Goal: Information Seeking & Learning: Learn about a topic

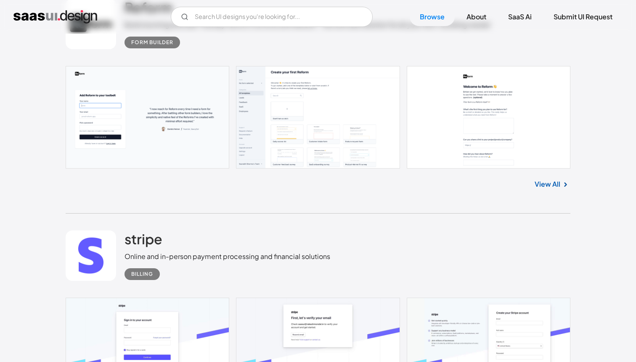
scroll to position [513, 0]
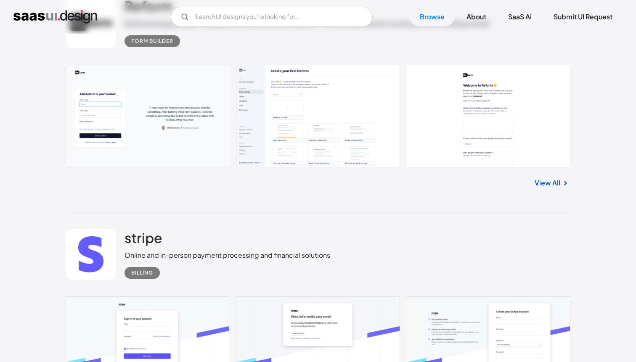
click at [273, 135] on link at bounding box center [318, 116] width 505 height 103
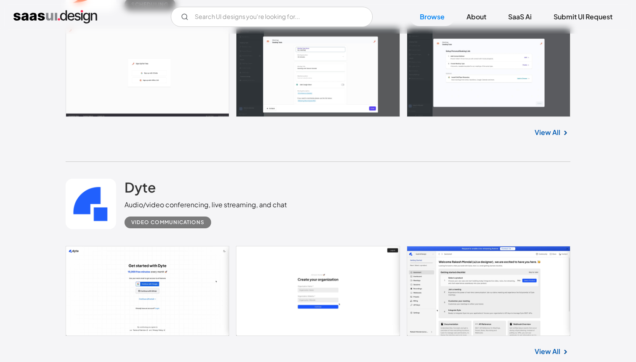
scroll to position [2261, 0]
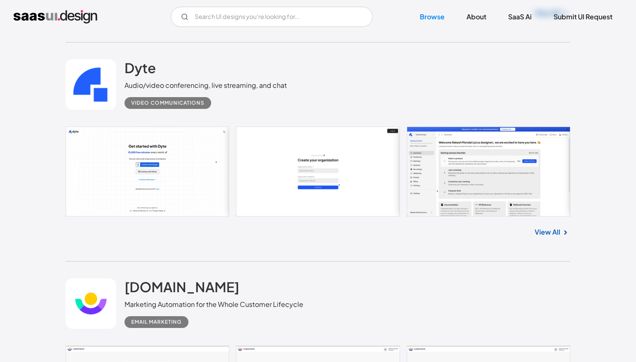
click at [429, 184] on link at bounding box center [318, 172] width 505 height 90
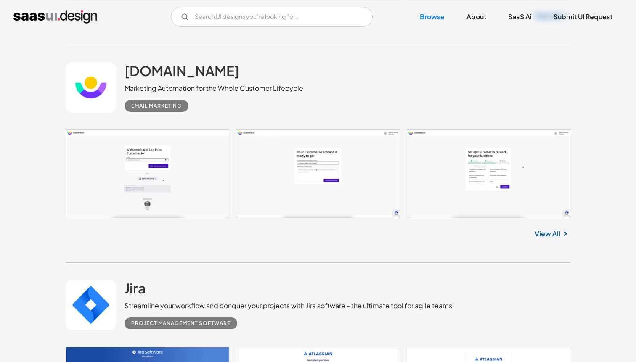
scroll to position [2486, 0]
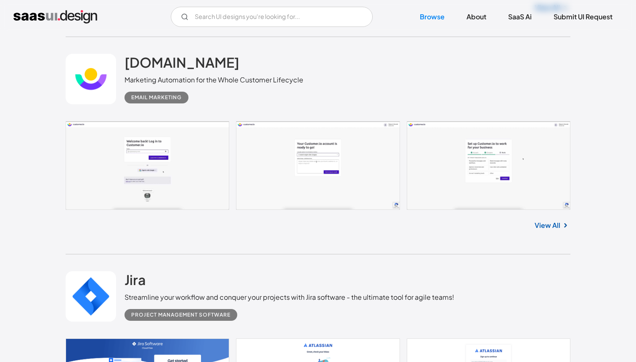
click at [540, 228] on link "View All" at bounding box center [547, 225] width 26 height 10
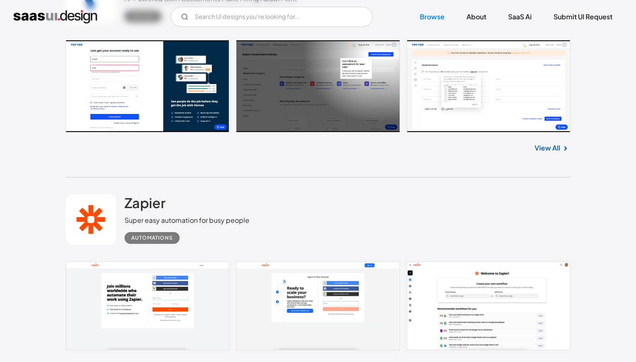
scroll to position [3165, 0]
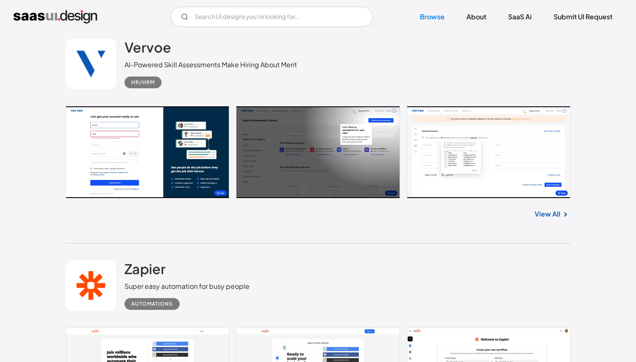
click at [558, 215] on link "View All" at bounding box center [547, 214] width 26 height 10
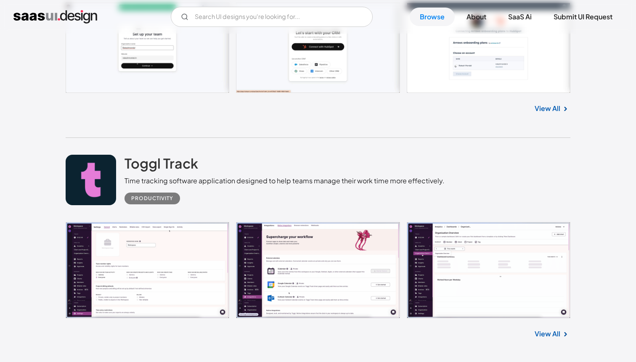
scroll to position [3930, 0]
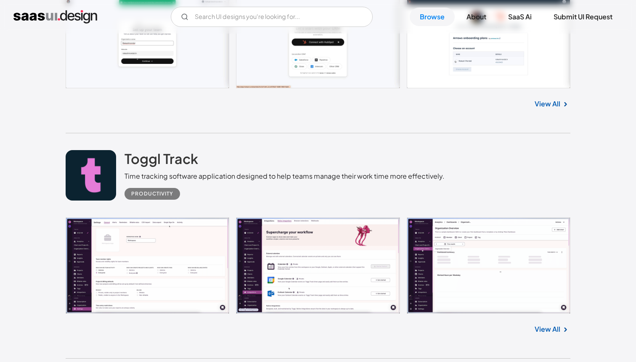
click at [340, 273] on link at bounding box center [318, 265] width 505 height 97
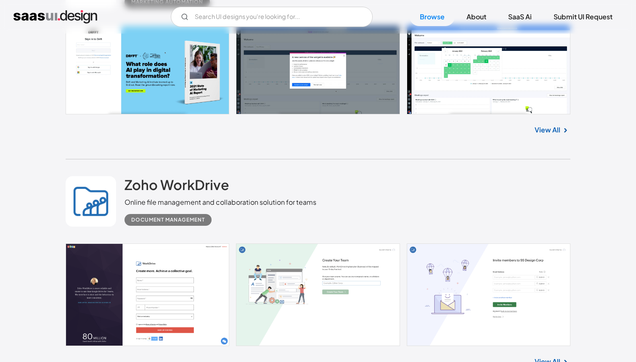
scroll to position [5108, 0]
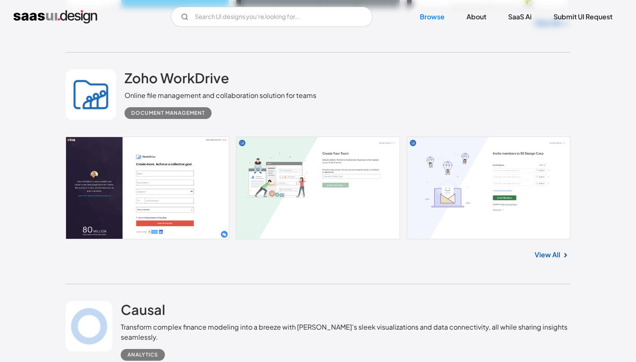
click at [549, 260] on link "View All" at bounding box center [547, 255] width 26 height 10
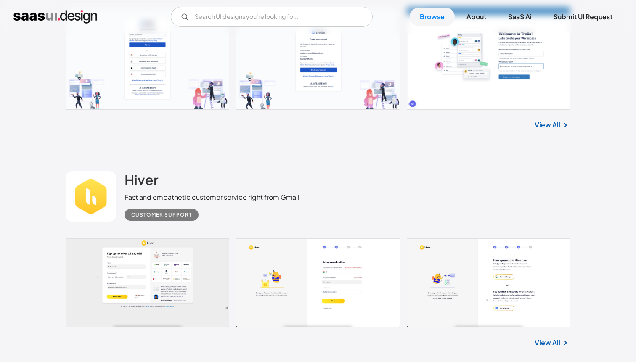
scroll to position [5710, 0]
click at [558, 347] on link "View All" at bounding box center [547, 343] width 26 height 10
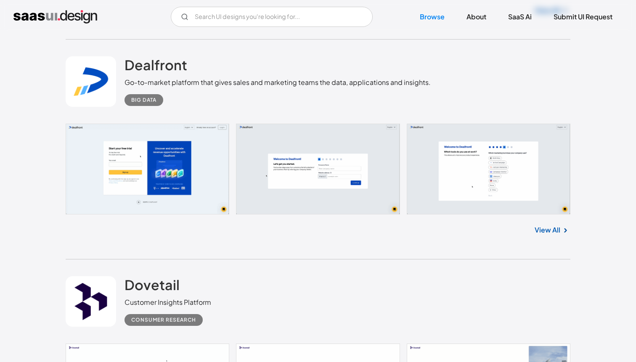
scroll to position [6043, 0]
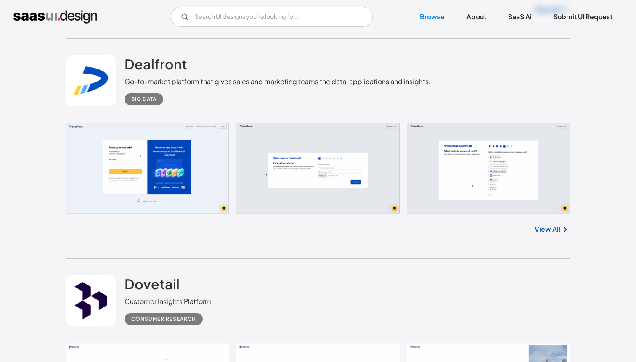
click at [546, 230] on link "View All" at bounding box center [547, 229] width 26 height 10
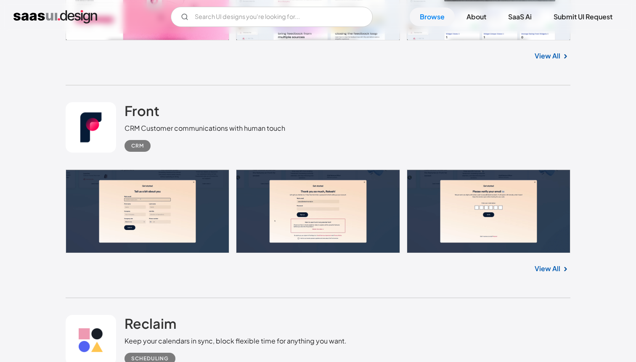
scroll to position [6862, 0]
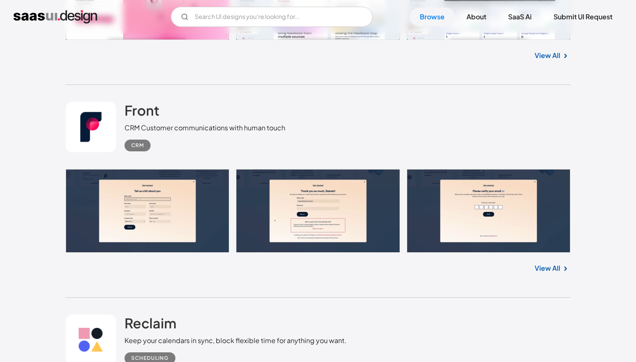
click at [545, 273] on link "View All" at bounding box center [547, 268] width 26 height 10
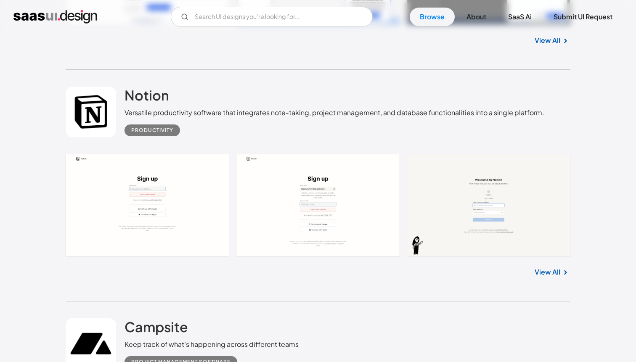
scroll to position [9553, 0]
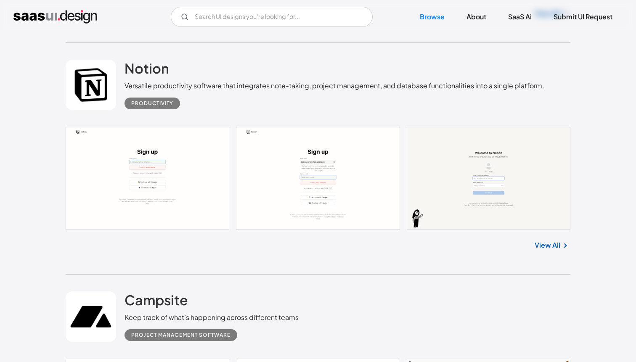
click at [550, 250] on link "View All" at bounding box center [547, 245] width 26 height 10
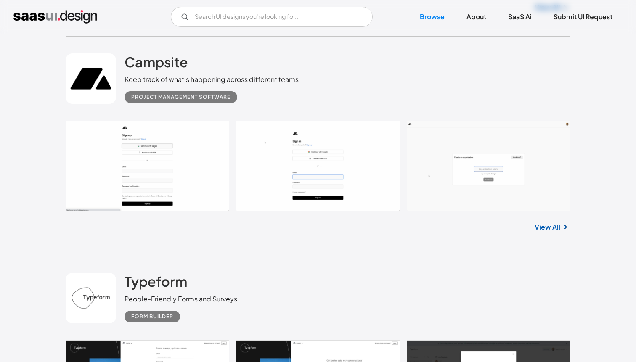
scroll to position [9798, 0]
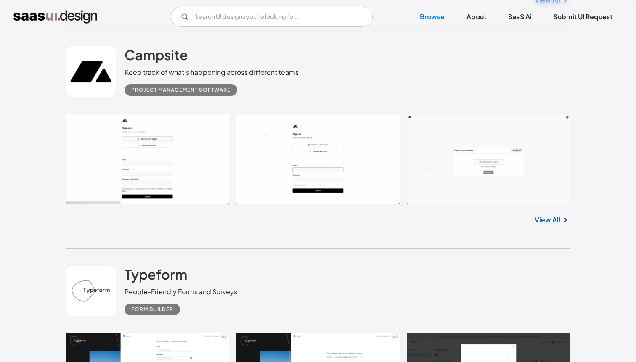
click at [153, 139] on link at bounding box center [318, 159] width 505 height 91
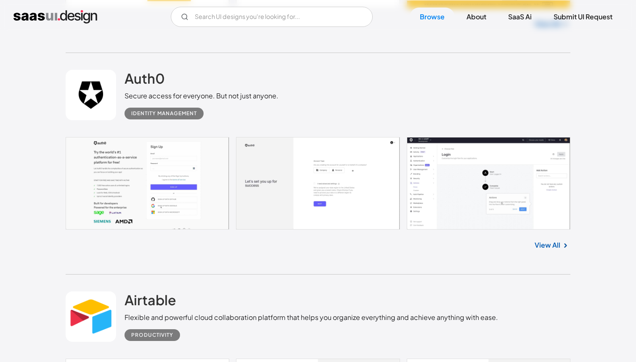
scroll to position [10865, 0]
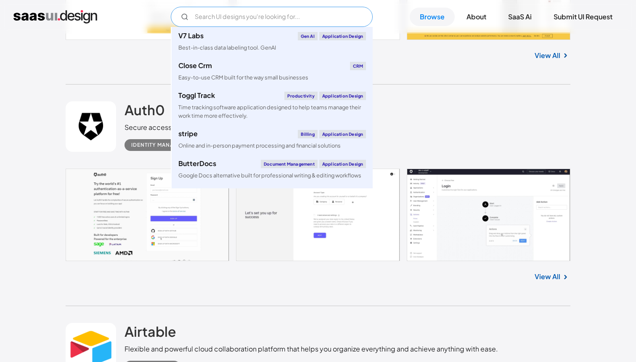
click at [223, 17] on input "Email Form" at bounding box center [272, 17] width 202 height 20
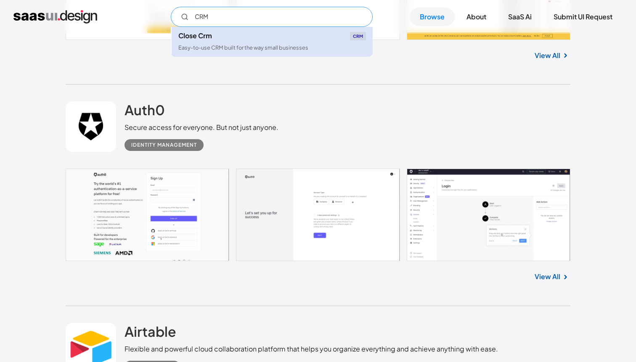
click at [264, 40] on link "Close Crm CRM Easy-to-use CRM built for the way small businesses" at bounding box center [272, 42] width 201 height 30
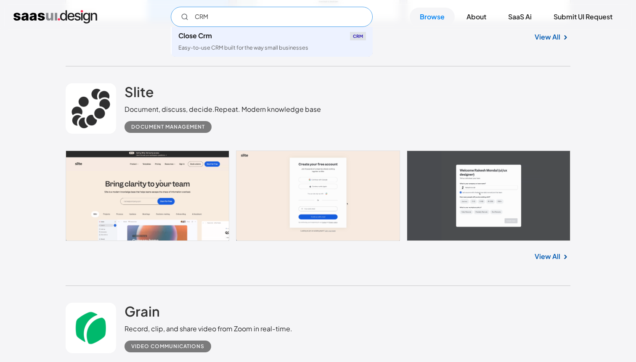
scroll to position [17008, 0]
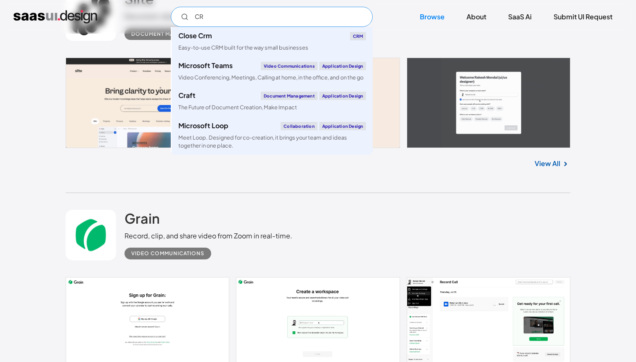
type input "C"
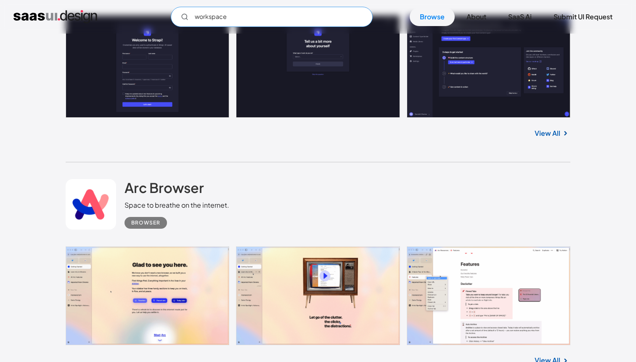
scroll to position [13928, 0]
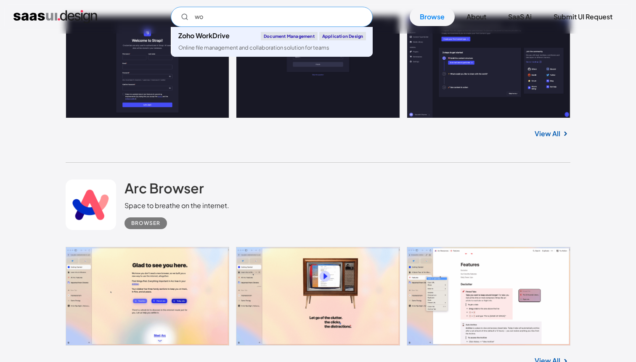
type input "w"
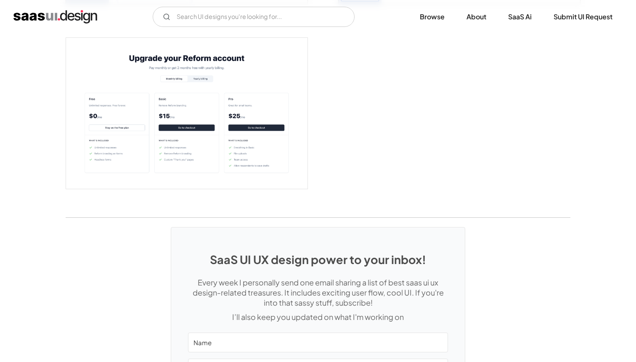
scroll to position [1949, 0]
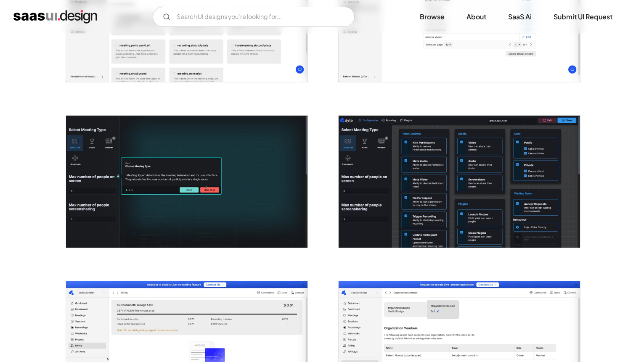
scroll to position [1245, 0]
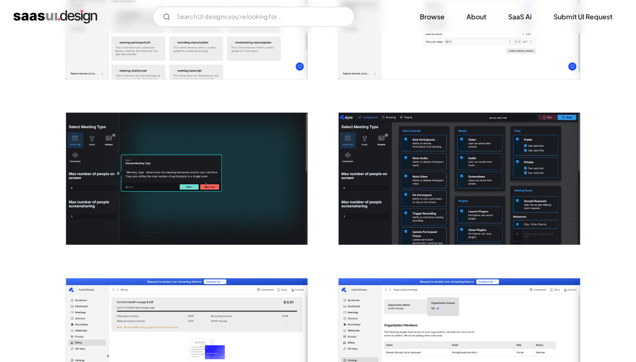
click at [382, 185] on img "open lightbox" at bounding box center [459, 179] width 241 height 132
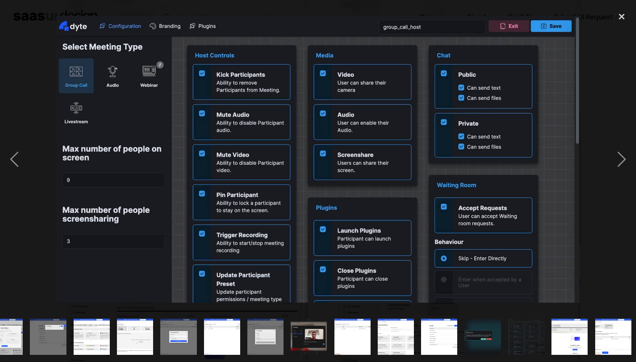
scroll to position [0, 153]
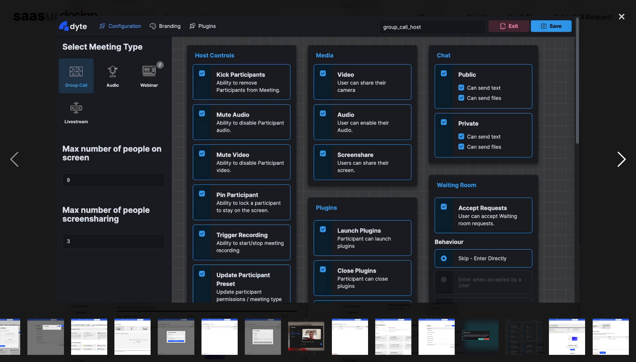
click at [622, 154] on div "next image" at bounding box center [621, 159] width 29 height 304
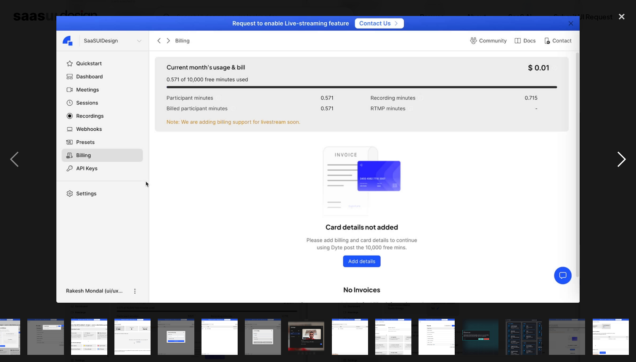
click at [622, 157] on div "next image" at bounding box center [621, 159] width 29 height 304
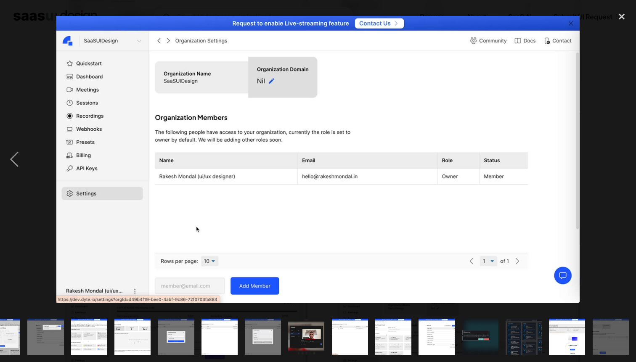
click at [622, 157] on div "next image" at bounding box center [621, 159] width 29 height 304
click at [622, 18] on div "close lightbox" at bounding box center [621, 16] width 29 height 19
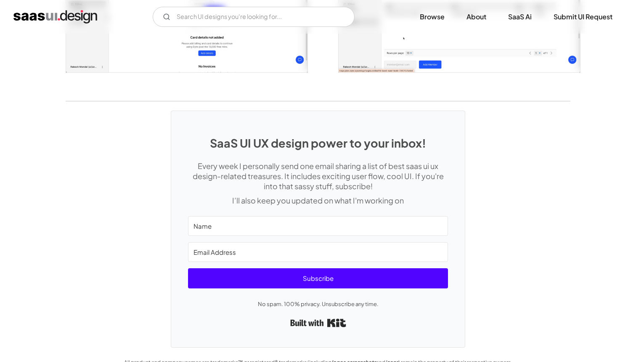
scroll to position [1597, 0]
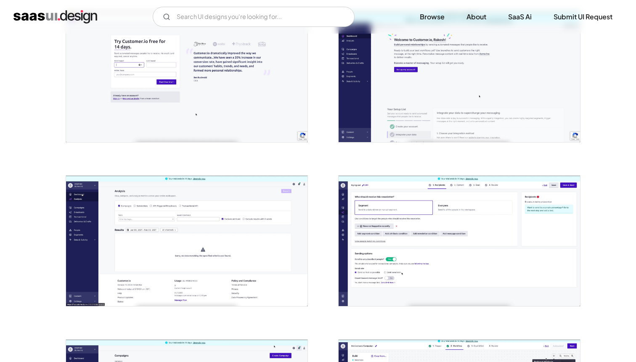
scroll to position [516, 0]
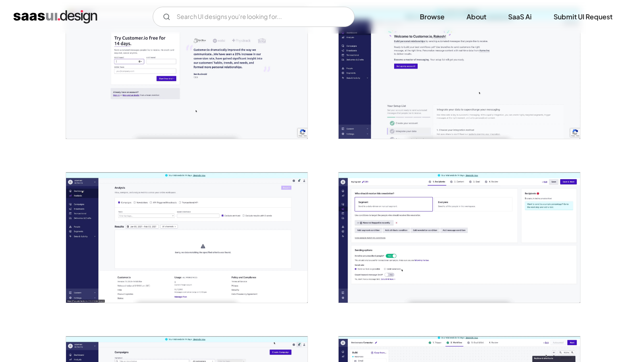
click at [349, 232] on img "open lightbox" at bounding box center [459, 237] width 241 height 130
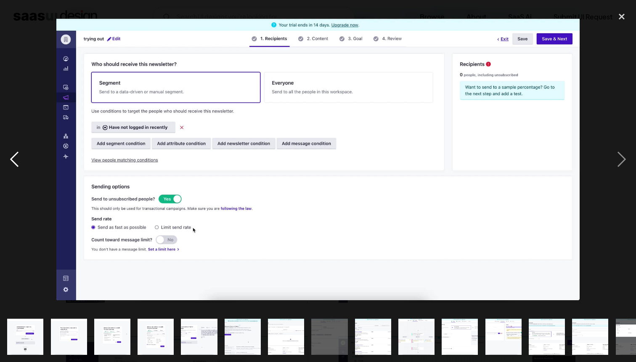
click at [12, 154] on div "previous image" at bounding box center [14, 159] width 29 height 304
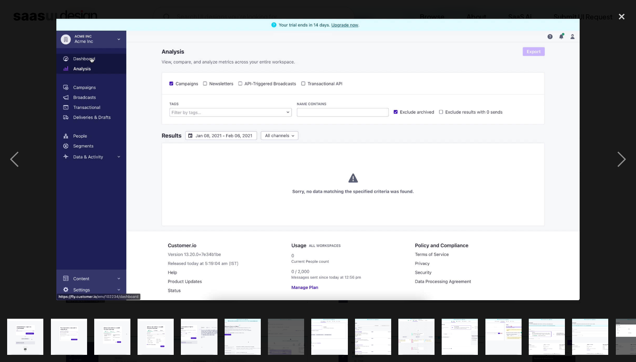
click at [331, 335] on img "show item 8 of 25" at bounding box center [329, 337] width 67 height 36
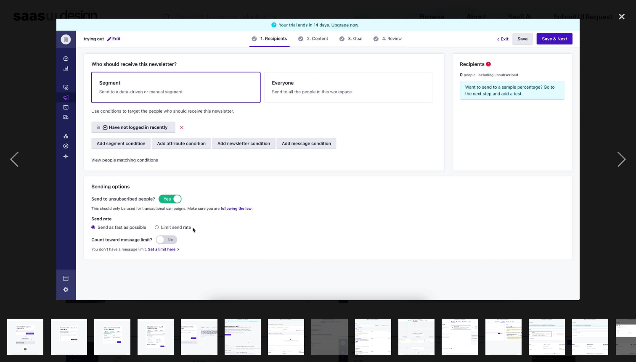
click at [361, 337] on img "show item 9 of 25" at bounding box center [372, 337] width 67 height 36
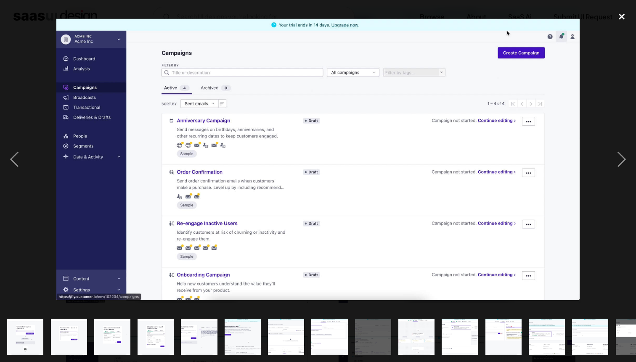
click at [626, 15] on div "close lightbox" at bounding box center [621, 16] width 29 height 19
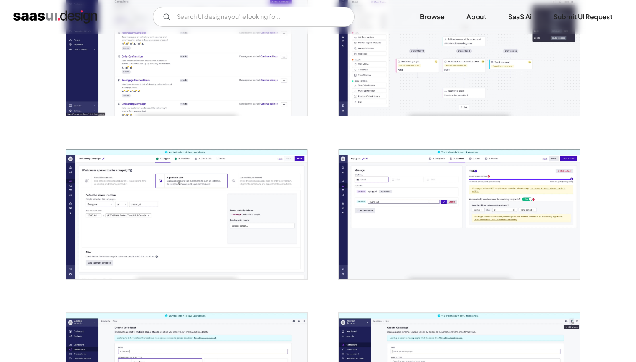
scroll to position [1210, 0]
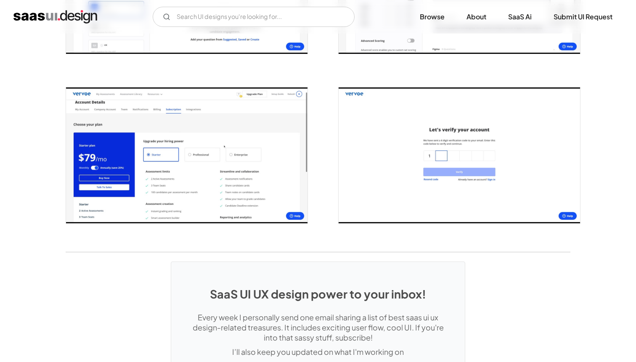
scroll to position [1622, 0]
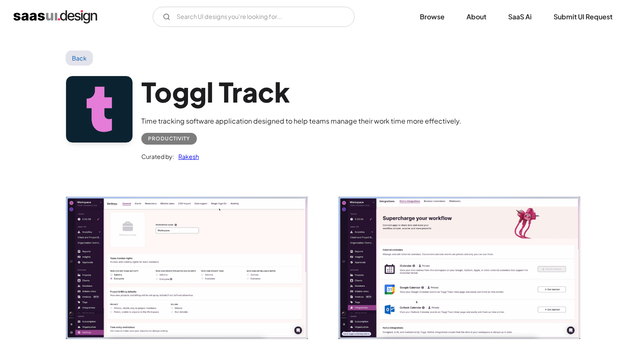
click at [247, 241] on img "open lightbox" at bounding box center [186, 268] width 241 height 142
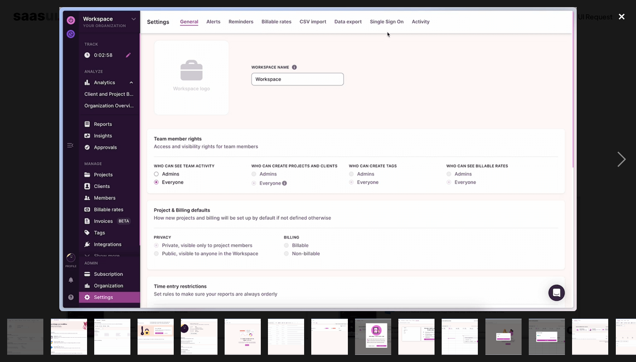
click at [623, 18] on div "close lightbox" at bounding box center [621, 16] width 29 height 19
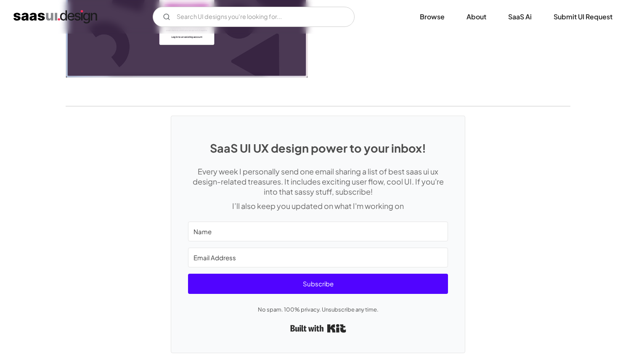
scroll to position [2036, 0]
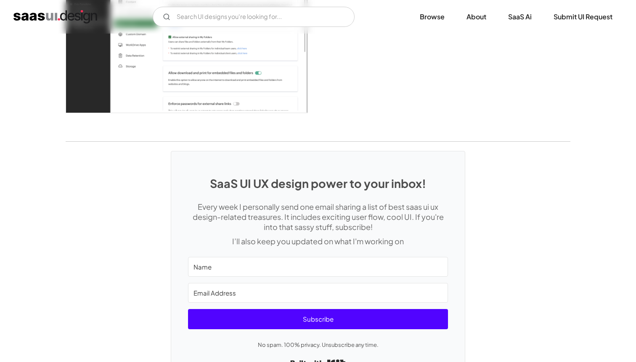
scroll to position [2502, 0]
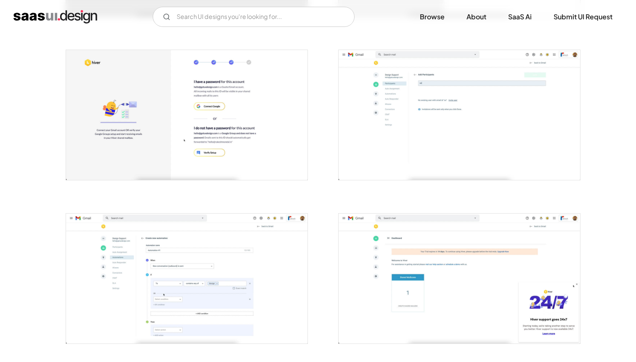
scroll to position [309, 0]
click at [262, 121] on img "open lightbox" at bounding box center [186, 116] width 241 height 130
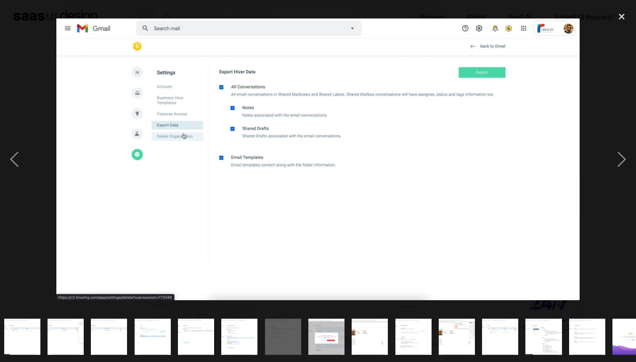
scroll to position [0, 370]
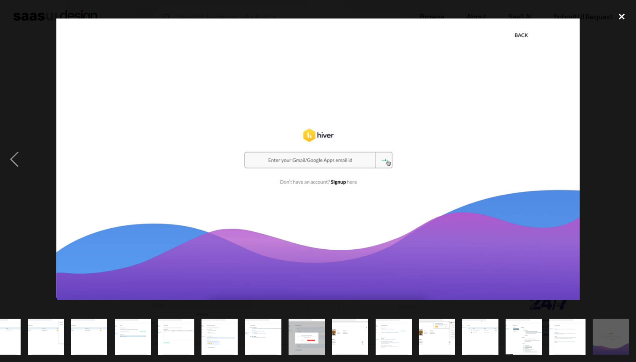
click at [618, 15] on div "close lightbox" at bounding box center [621, 16] width 29 height 19
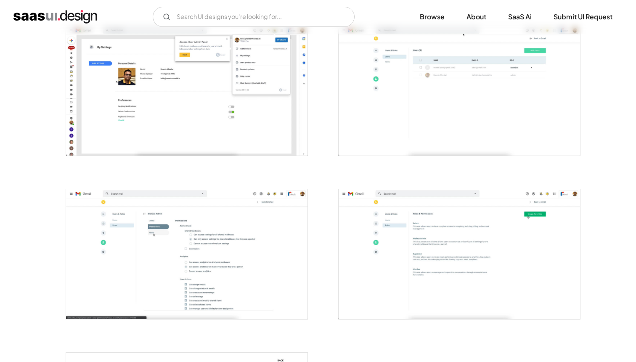
scroll to position [1648, 0]
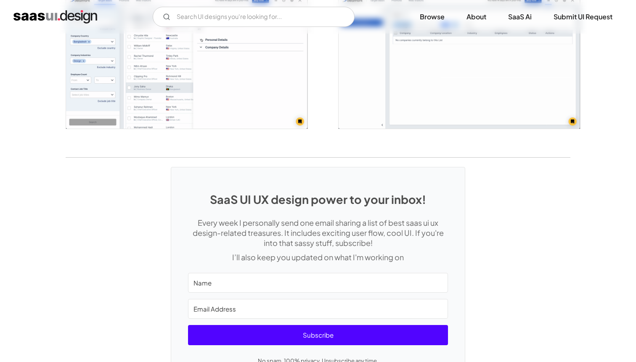
scroll to position [2107, 0]
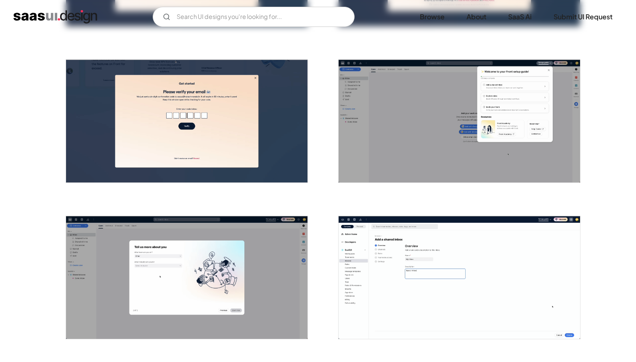
scroll to position [294, 0]
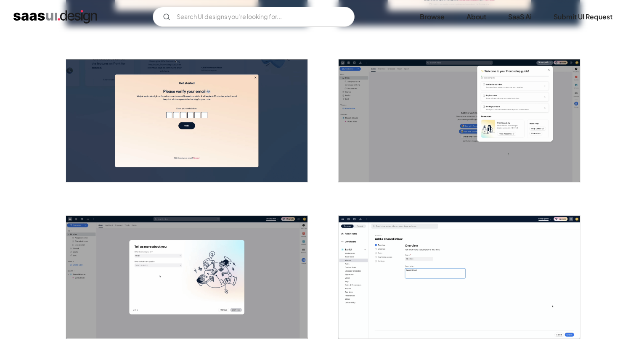
click at [406, 257] on img "open lightbox" at bounding box center [459, 277] width 241 height 123
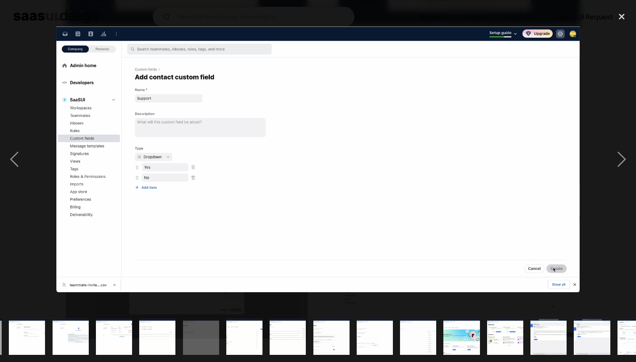
scroll to position [0, 458]
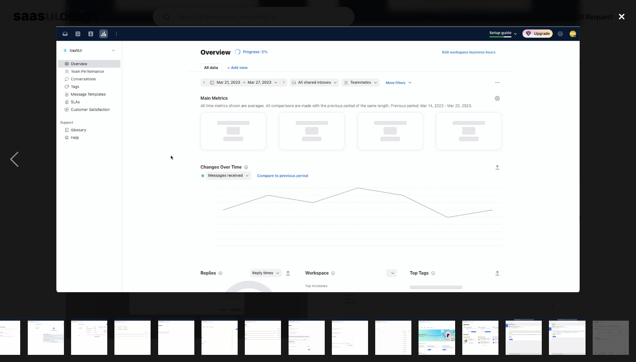
click at [620, 18] on div "close lightbox" at bounding box center [621, 16] width 29 height 19
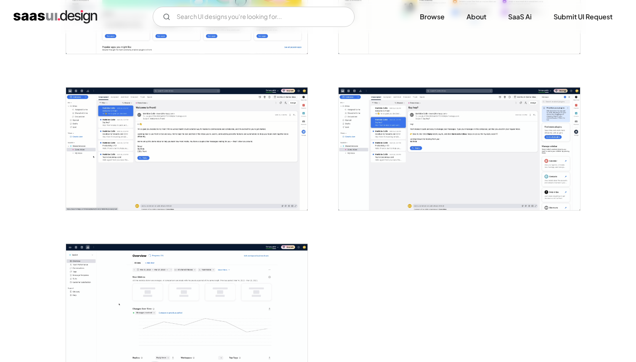
scroll to position [2136, 0]
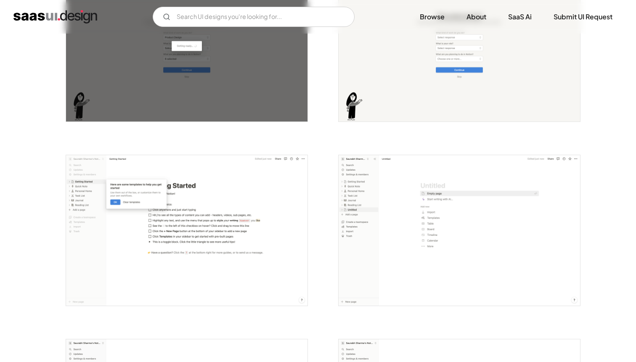
scroll to position [597, 0]
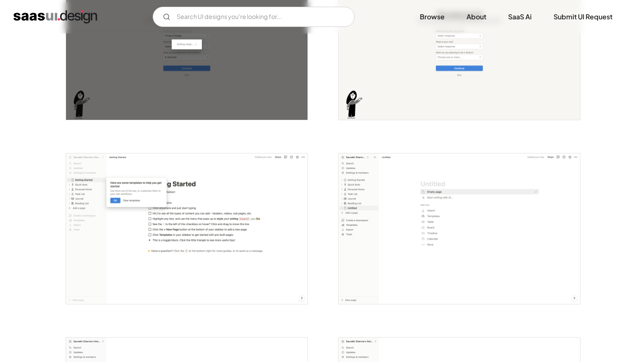
click at [228, 236] on img "open lightbox" at bounding box center [186, 228] width 241 height 151
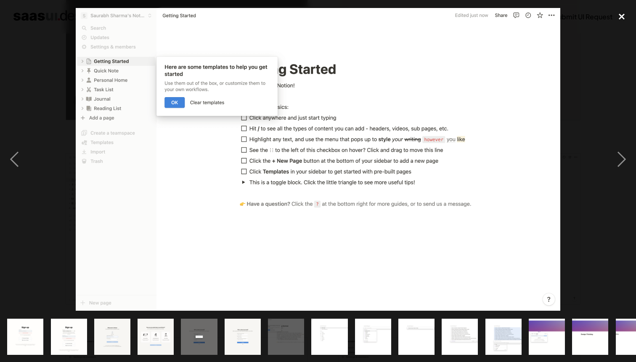
click at [624, 16] on div "close lightbox" at bounding box center [621, 16] width 29 height 19
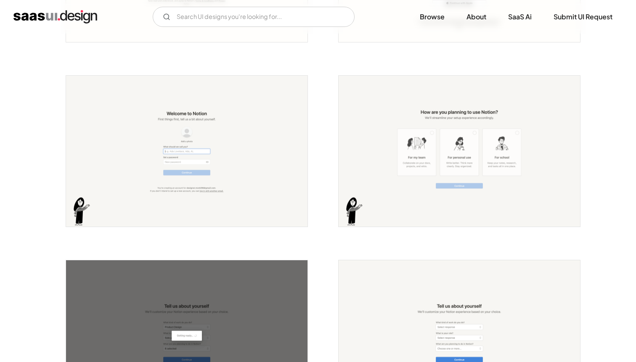
scroll to position [303, 0]
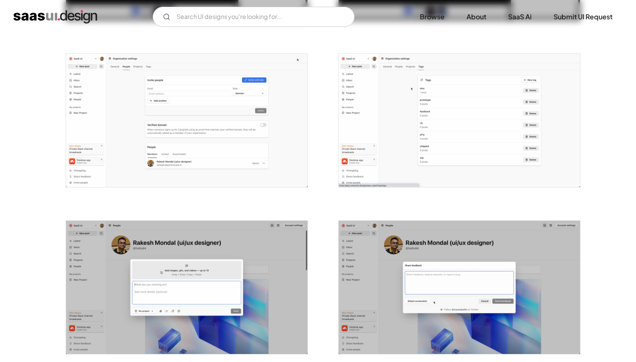
scroll to position [981, 0]
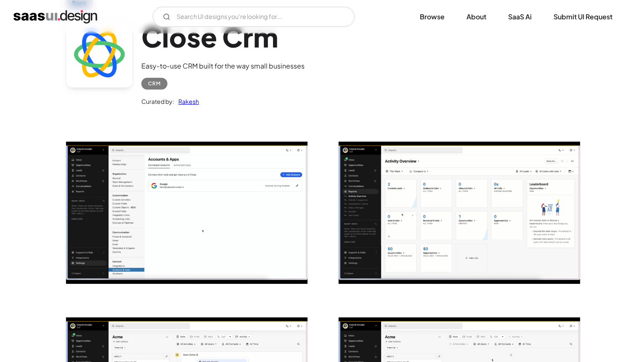
scroll to position [56, 0]
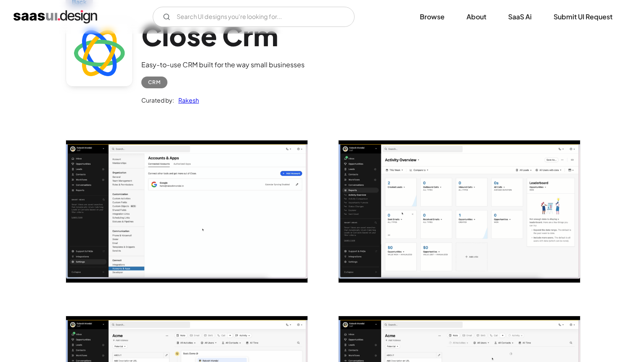
click at [373, 184] on img "open lightbox" at bounding box center [459, 211] width 241 height 142
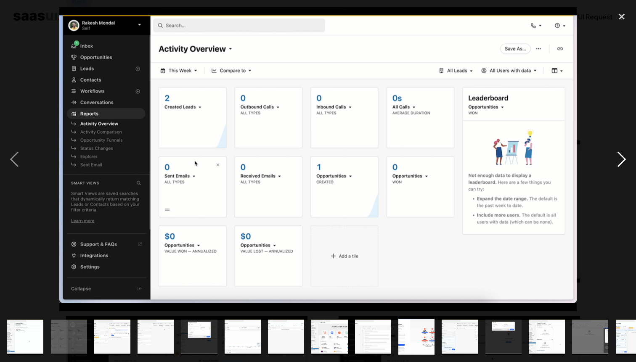
click at [623, 156] on div "next image" at bounding box center [621, 159] width 29 height 304
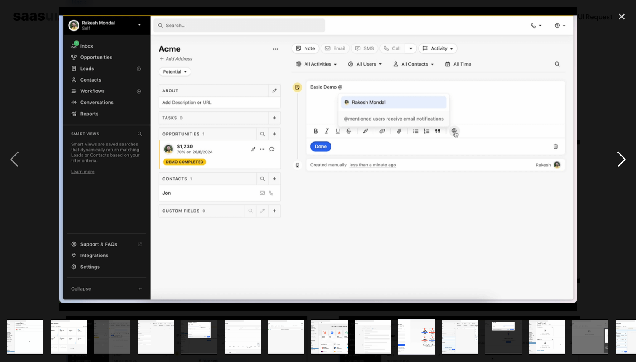
click at [623, 156] on div "next image" at bounding box center [621, 159] width 29 height 304
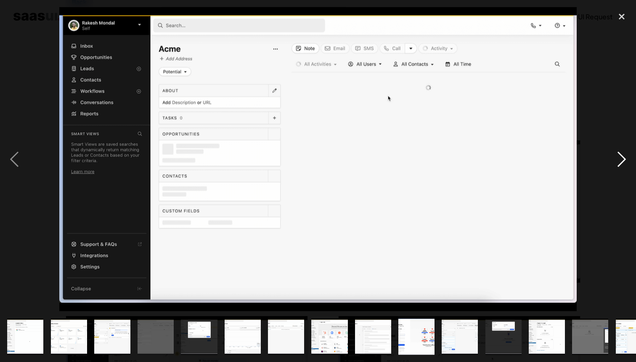
click at [623, 156] on div "next image" at bounding box center [621, 159] width 29 height 304
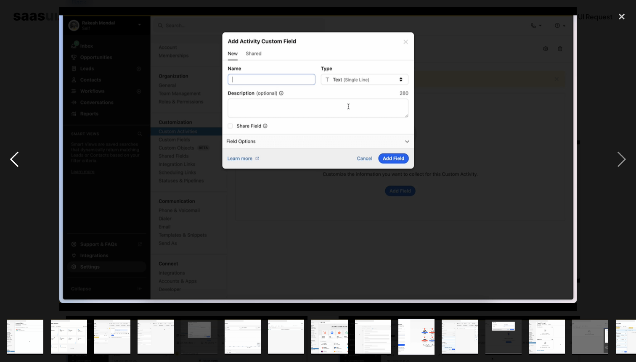
click at [9, 157] on div "previous image" at bounding box center [14, 159] width 29 height 304
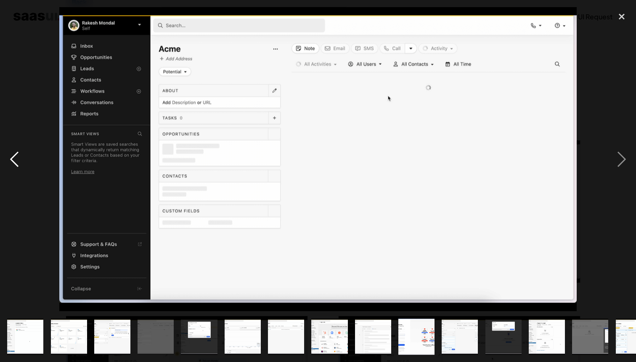
click at [10, 157] on div "previous image" at bounding box center [14, 159] width 29 height 304
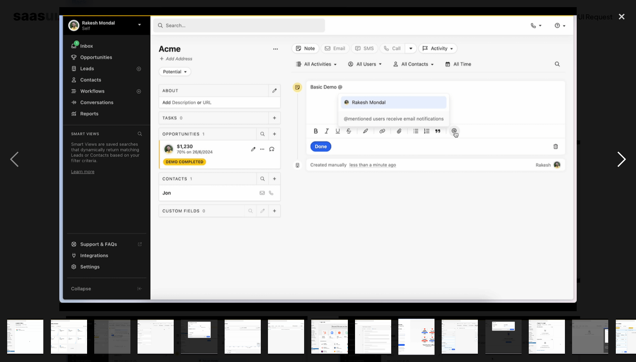
click at [623, 161] on div "next image" at bounding box center [621, 159] width 29 height 304
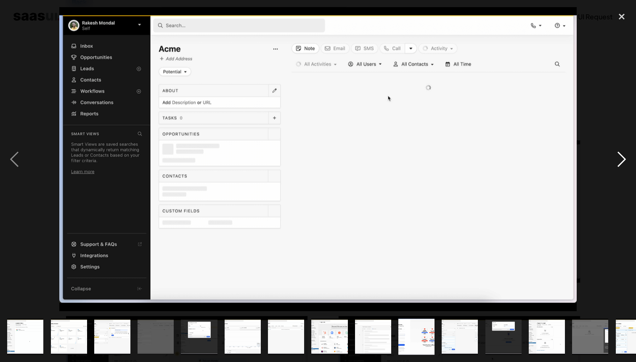
click at [623, 160] on div "next image" at bounding box center [621, 159] width 29 height 304
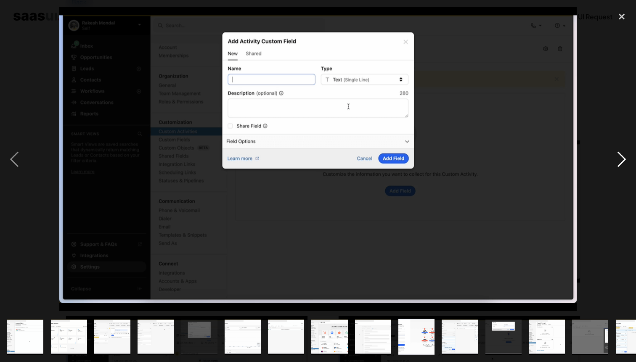
click at [623, 160] on div "next image" at bounding box center [621, 159] width 29 height 304
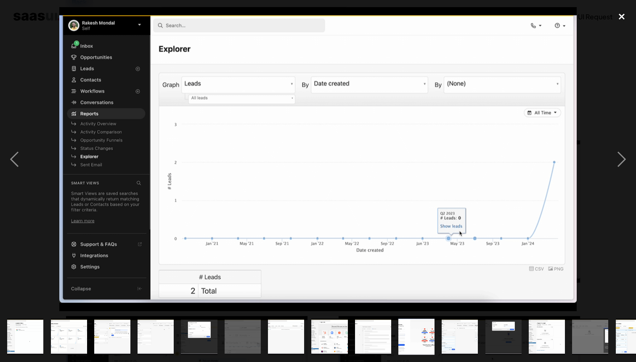
click at [620, 13] on div "close lightbox" at bounding box center [621, 16] width 29 height 19
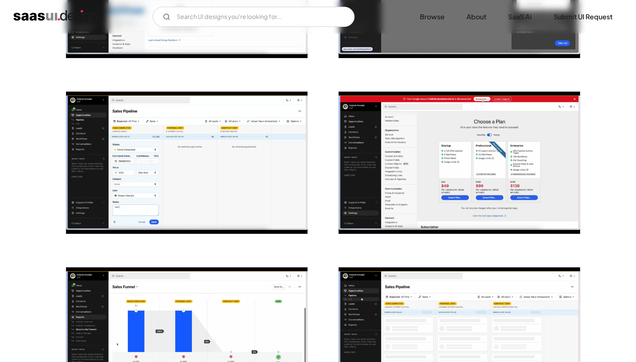
scroll to position [1322, 0]
